Goal: Task Accomplishment & Management: Manage account settings

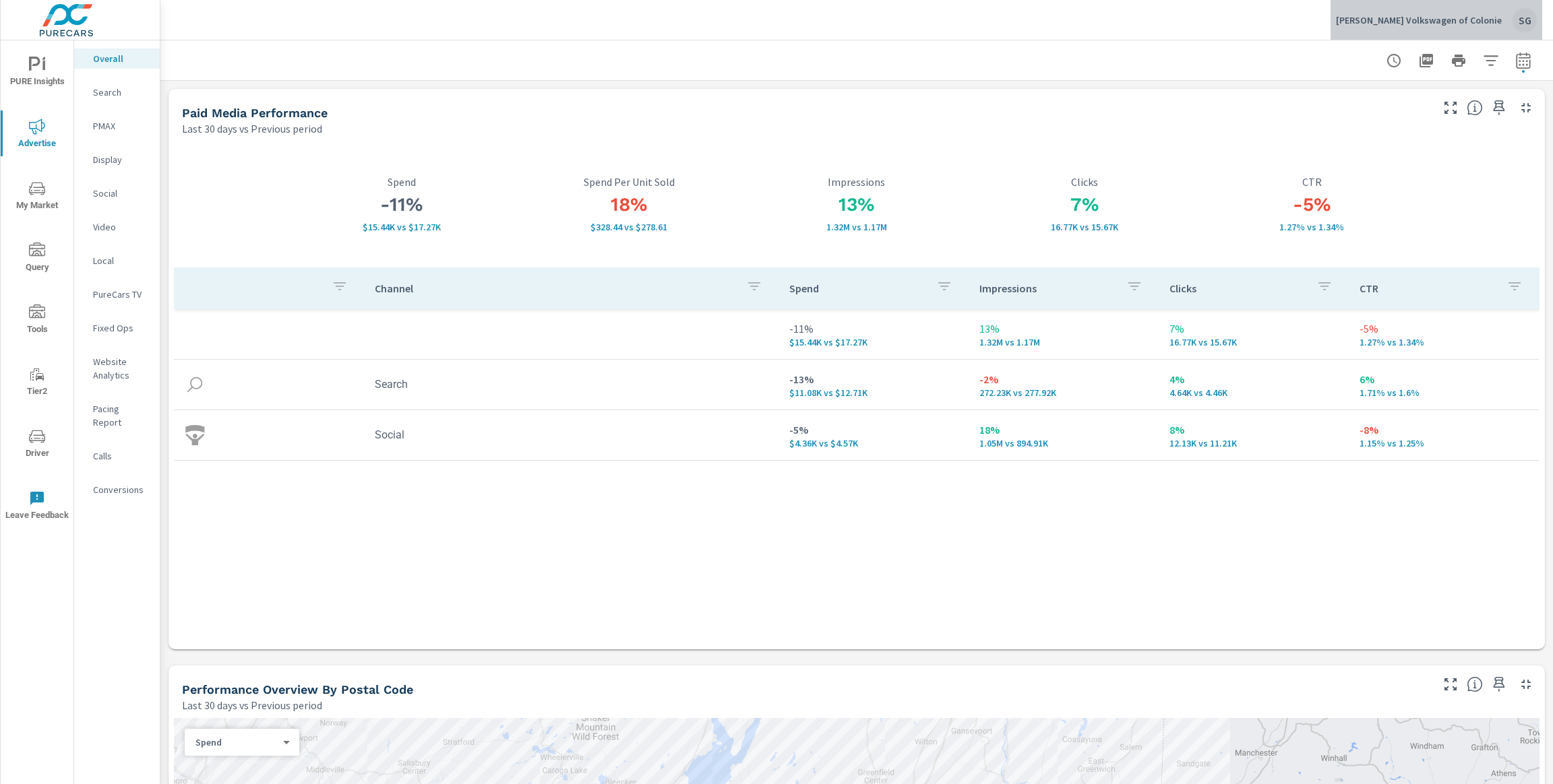
click at [1505, 22] on div "[PERSON_NAME] Volkswagen of Colonie SG" at bounding box center [1436, 20] width 201 height 25
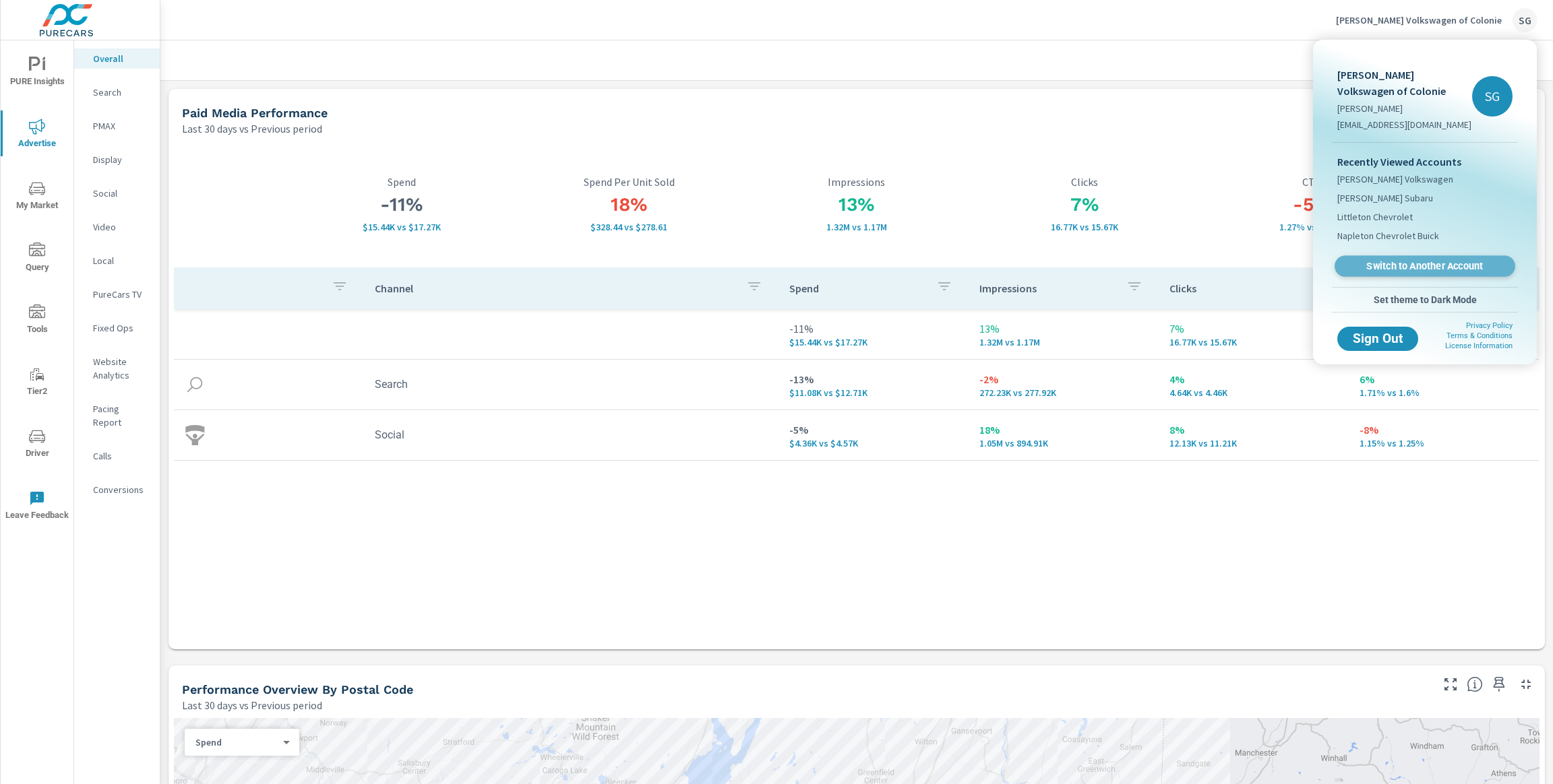
click at [1398, 264] on span "Switch to Another Account" at bounding box center [1424, 266] width 165 height 13
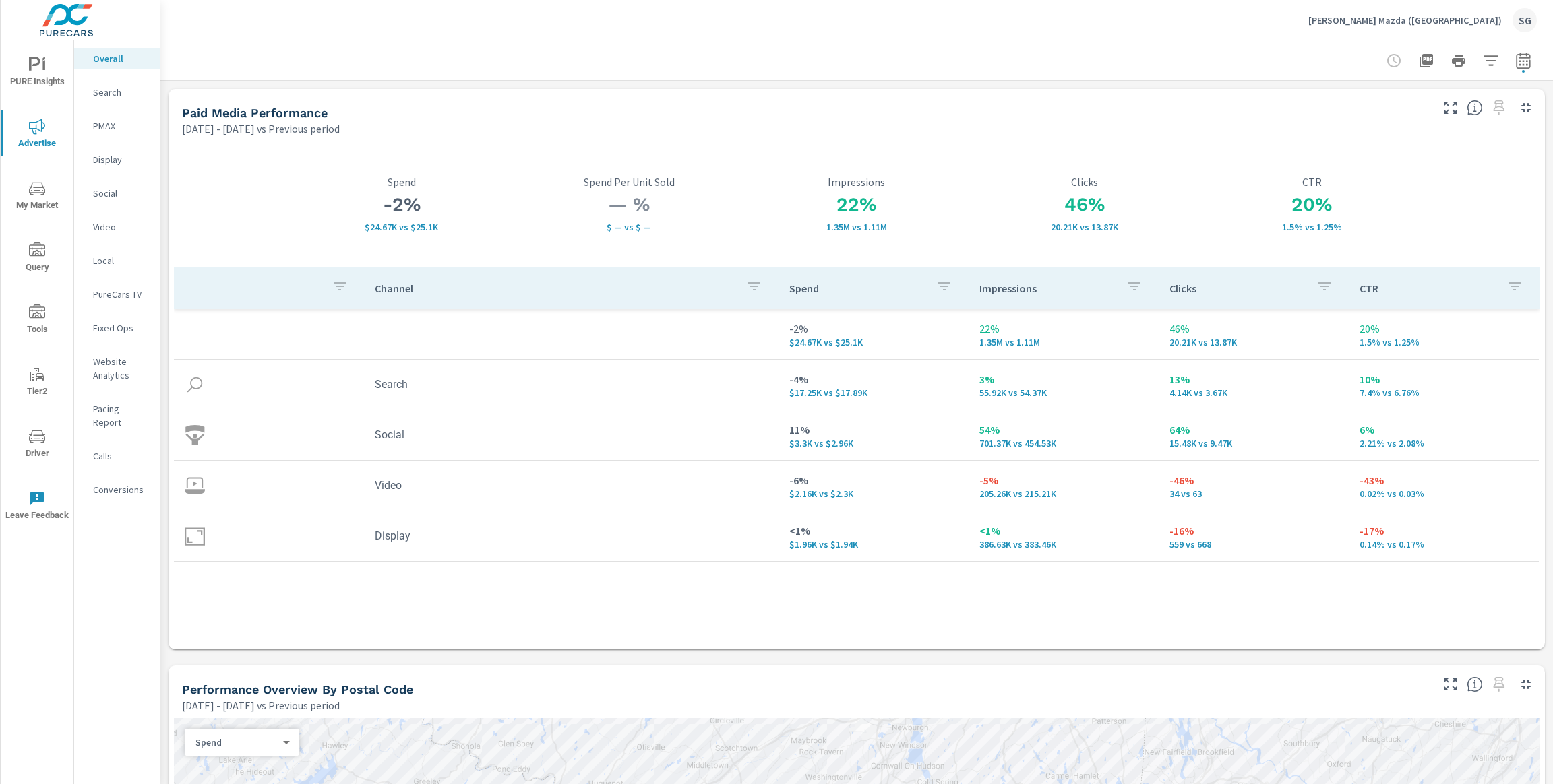
click at [28, 452] on span "Driver" at bounding box center [36, 445] width 65 height 33
